Goal: Navigation & Orientation: Find specific page/section

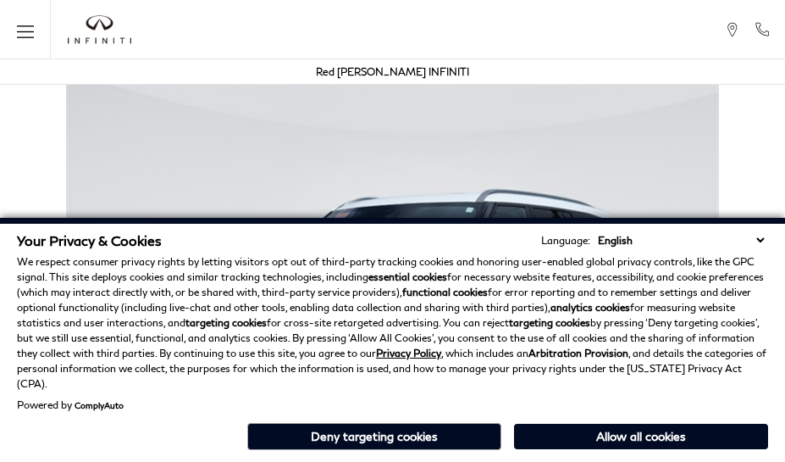
click at [764, 457] on div "Your Privacy & Cookies Language: English Spanish / Español English / United Kin…" at bounding box center [392, 340] width 785 height 244
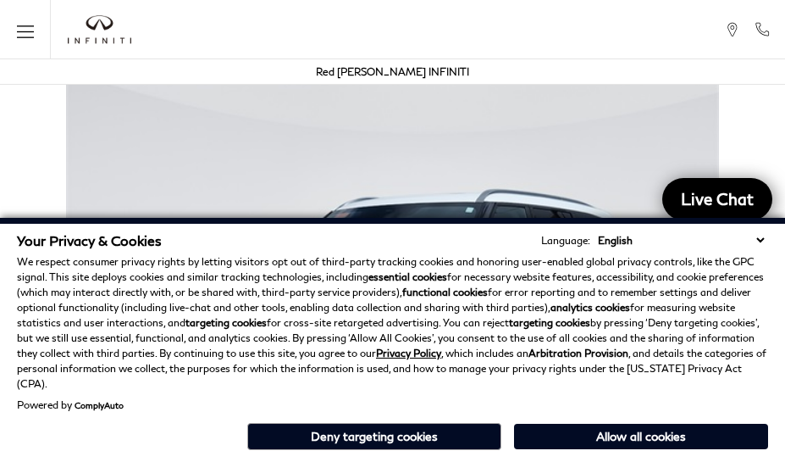
click at [764, 322] on p "We respect consumer privacy rights by letting visitors opt out of third-party t…" at bounding box center [392, 322] width 751 height 137
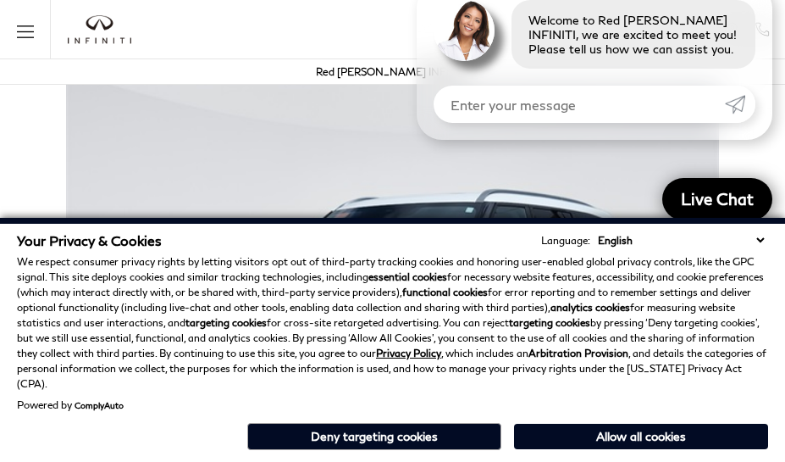
click at [764, 280] on p "We respect consumer privacy rights by letting visitors opt out of third-party t…" at bounding box center [392, 322] width 751 height 137
click at [552, 313] on strong "analytics cookies" at bounding box center [591, 307] width 80 height 13
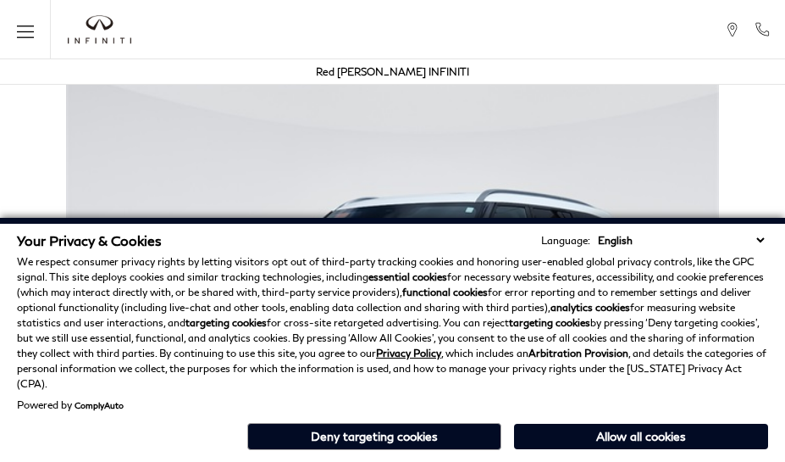
click at [637, 322] on p "We respect consumer privacy rights by letting visitors opt out of third-party t…" at bounding box center [392, 322] width 751 height 137
click at [637, 457] on div "Your Privacy & Cookies Language: English Spanish / Español English / United Kin…" at bounding box center [392, 340] width 785 height 244
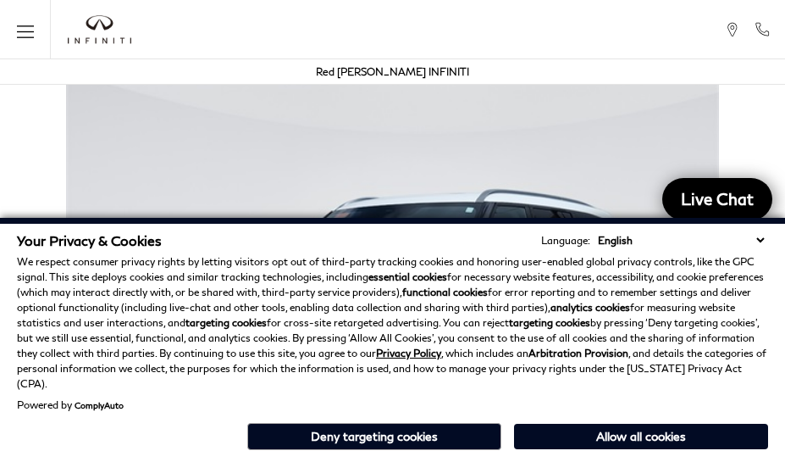
click at [637, 280] on p "We respect consumer privacy rights by letting visitors opt out of third-party t…" at bounding box center [392, 322] width 751 height 137
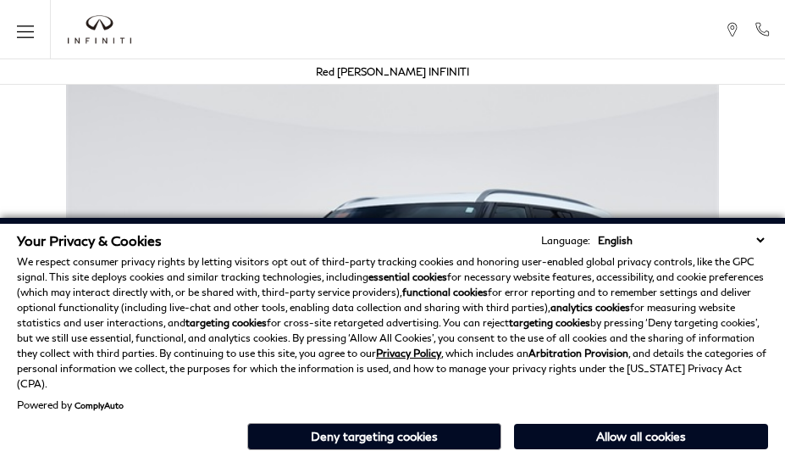
click at [383, 457] on div "Your Privacy & Cookies Language: English Spanish / Español English / [GEOGRAPHI…" at bounding box center [392, 340] width 785 height 244
click at [383, 322] on p "We respect consumer privacy rights by letting visitors opt out of third-party t…" at bounding box center [392, 322] width 751 height 137
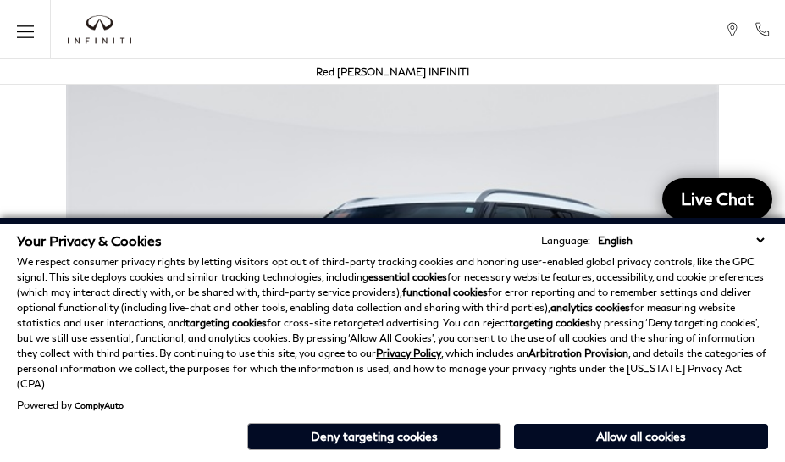
click at [383, 457] on div "Your Privacy & Cookies Language: English Spanish / Español English / [GEOGRAPHI…" at bounding box center [392, 340] width 785 height 244
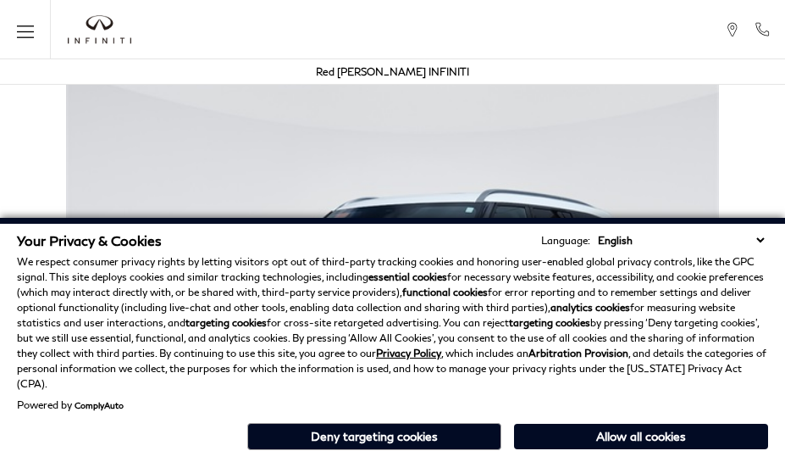
click at [552, 457] on div "Your Privacy & Cookies Language: English Spanish / Español English / [GEOGRAPHI…" at bounding box center [392, 340] width 785 height 244
click at [552, 313] on strong "analytics cookies" at bounding box center [591, 307] width 80 height 13
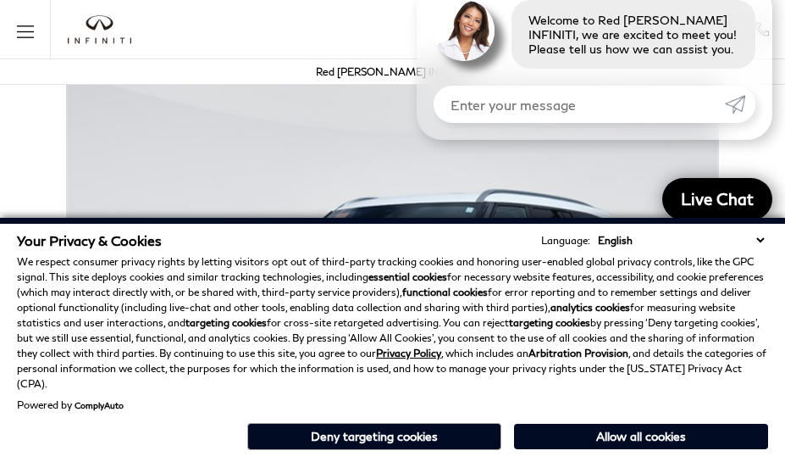
scroll to position [3014, 0]
